Goal: Information Seeking & Learning: Learn about a topic

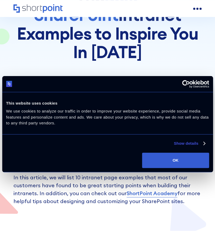
scroll to position [106, 0]
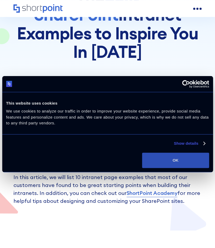
click at [179, 160] on button "OK" at bounding box center [175, 160] width 67 height 15
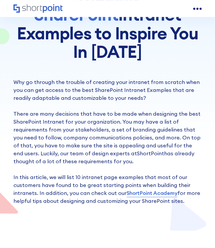
scroll to position [0, 0]
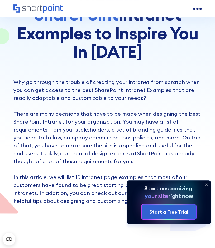
click at [208, 185] on icon at bounding box center [206, 184] width 8 height 8
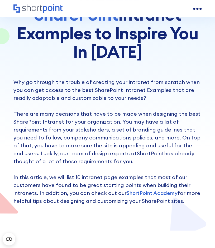
click at [118, 130] on p "Why go through the trouble of creating your intranet from scratch when you can …" at bounding box center [107, 141] width 188 height 127
click at [90, 99] on p "Why go through the trouble of creating your intranet from scratch when you can …" at bounding box center [107, 141] width 188 height 127
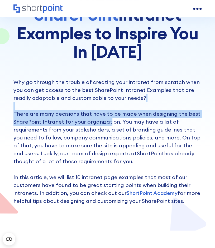
drag, startPoint x: 85, startPoint y: 83, endPoint x: 115, endPoint y: 117, distance: 45.1
click at [114, 115] on p "Why go through the trouble of creating your intranet from scratch when you can …" at bounding box center [107, 141] width 188 height 127
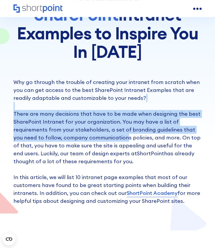
click at [115, 117] on p "Why go through the trouble of creating your intranet from scratch when you can …" at bounding box center [107, 141] width 188 height 127
click at [76, 90] on p "Why go through the trouble of creating your intranet from scratch when you can …" at bounding box center [107, 141] width 188 height 127
click at [83, 99] on p "Why go through the trouble of creating your intranet from scratch when you can …" at bounding box center [107, 141] width 188 height 127
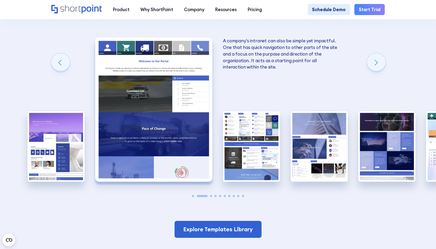
scroll to position [714, 0]
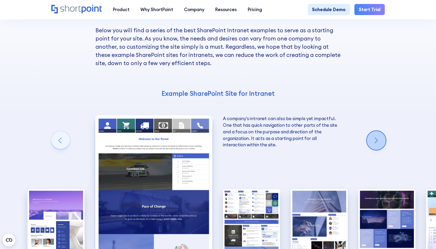
click at [215, 133] on div "Next slide" at bounding box center [376, 140] width 19 height 19
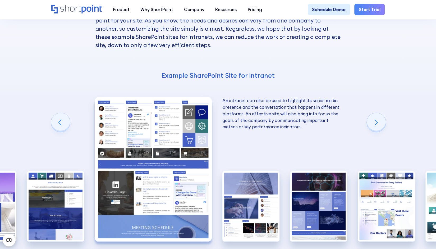
scroll to position [740, 0]
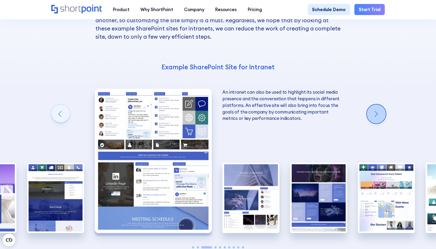
click at [215, 105] on div "Next slide" at bounding box center [376, 113] width 19 height 19
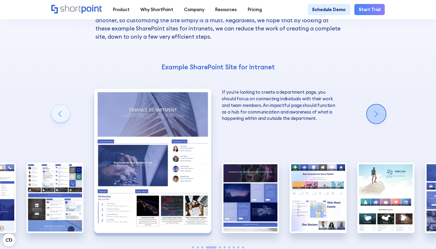
click at [215, 104] on div "Next slide" at bounding box center [376, 113] width 19 height 19
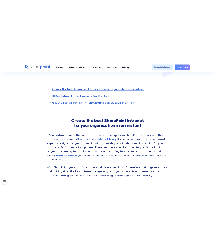
scroll to position [264, 0]
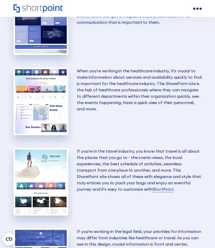
scroll to position [1252, 0]
